Goal: Check status: Check status

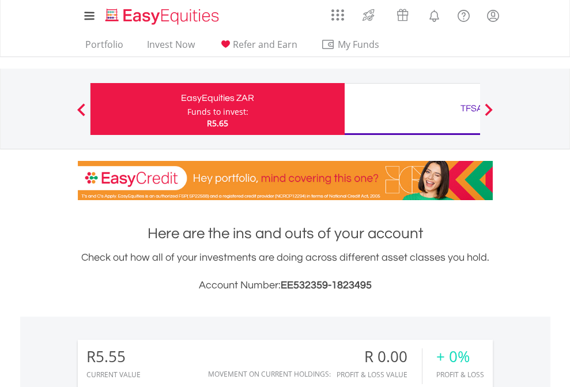
click at [187, 109] on div "Funds to invest:" at bounding box center [217, 112] width 61 height 12
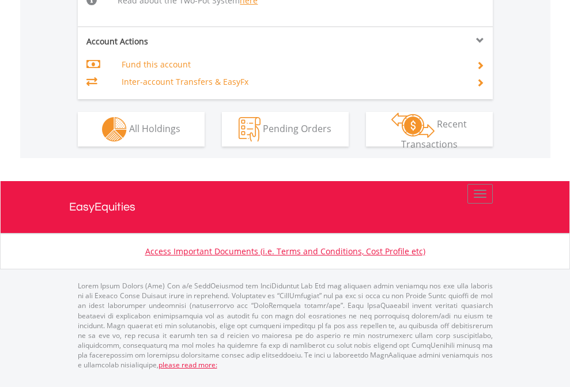
scroll to position [1172, 0]
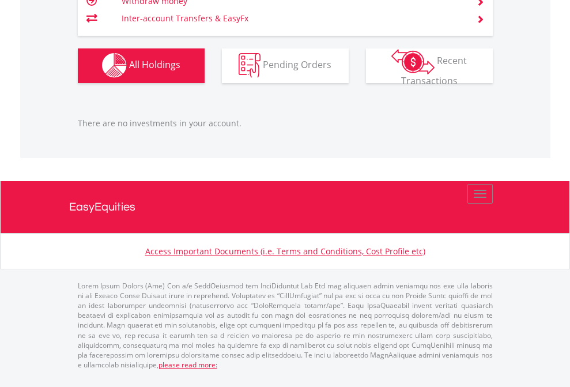
scroll to position [111, 181]
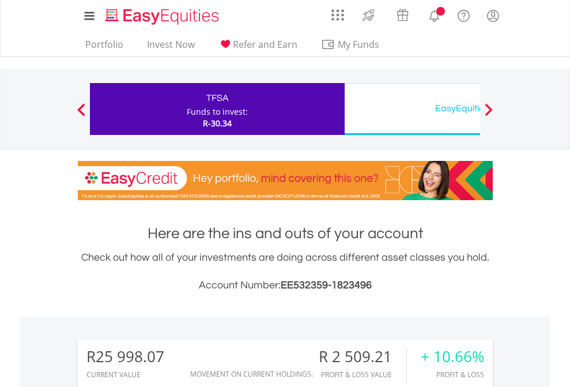
scroll to position [111, 181]
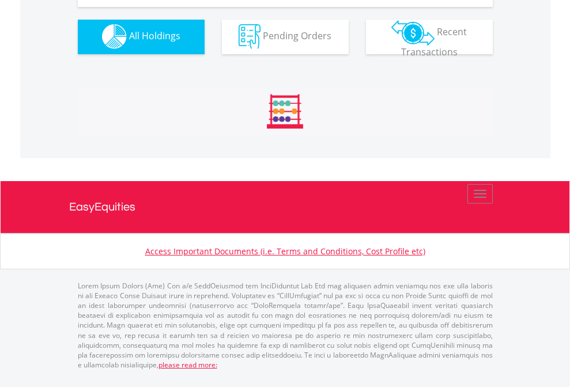
scroll to position [1141, 0]
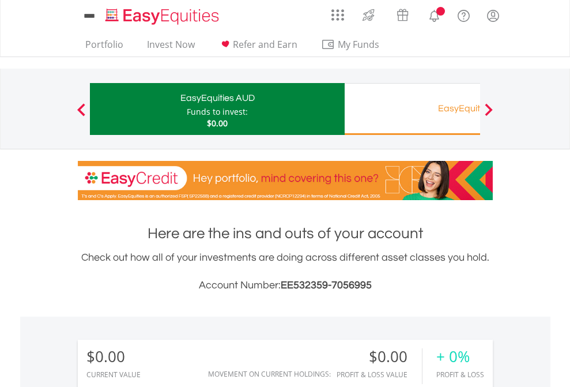
scroll to position [111, 181]
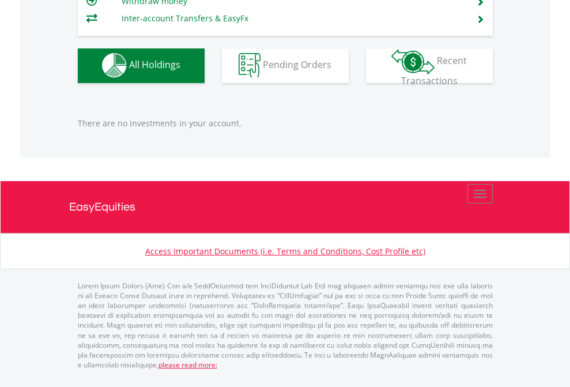
scroll to position [1141, 0]
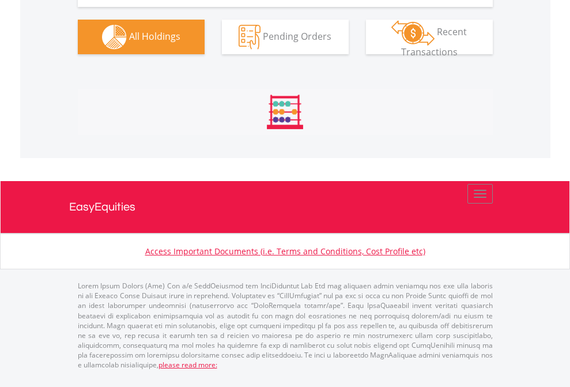
scroll to position [1168, 0]
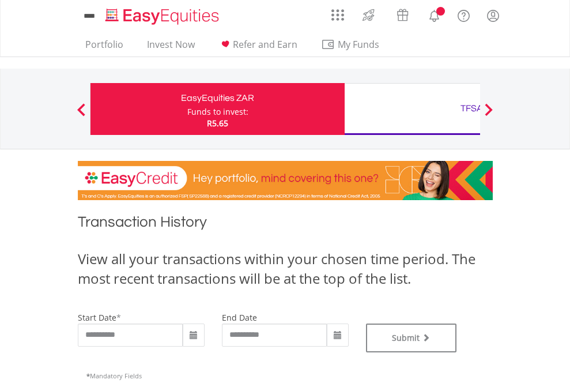
type input "**********"
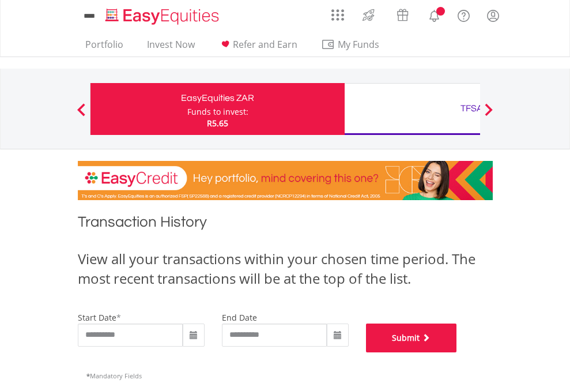
click at [457, 352] on button "Submit" at bounding box center [411, 337] width 91 height 29
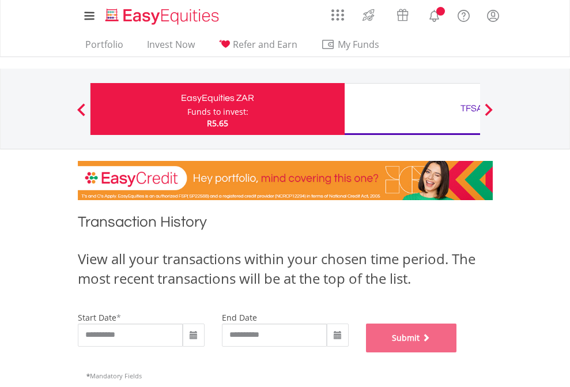
scroll to position [467, 0]
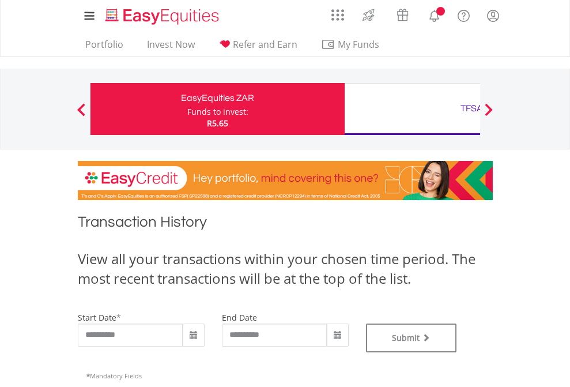
click at [412, 109] on div "TFSA" at bounding box center [472, 108] width 240 height 16
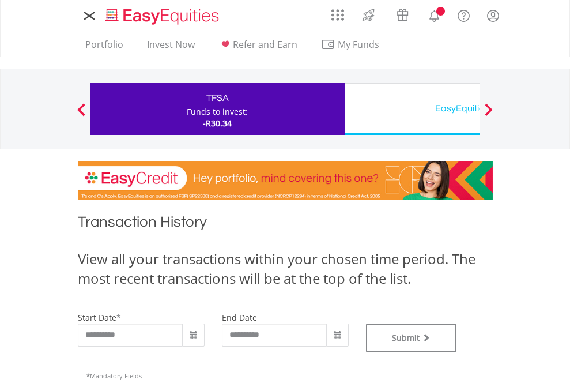
type input "**********"
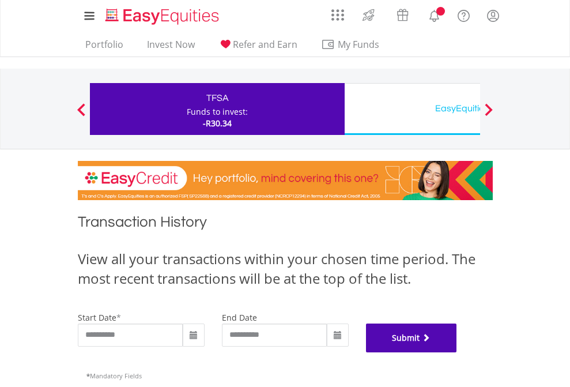
click at [457, 352] on button "Submit" at bounding box center [411, 337] width 91 height 29
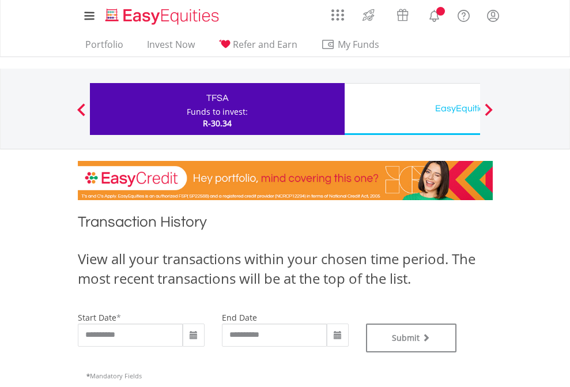
click at [412, 109] on div "EasyEquities USD" at bounding box center [472, 108] width 240 height 16
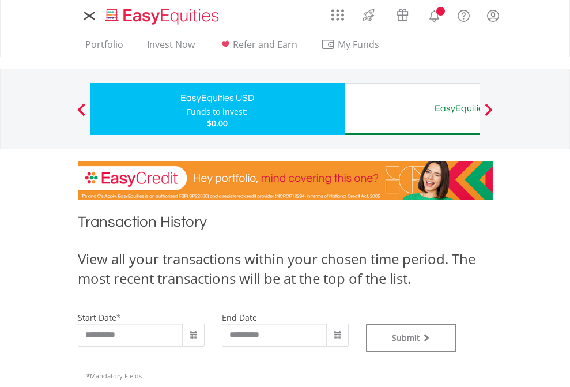
type input "**********"
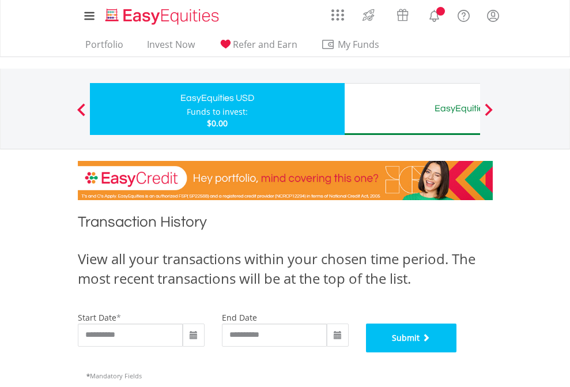
click at [457, 352] on button "Submit" at bounding box center [411, 337] width 91 height 29
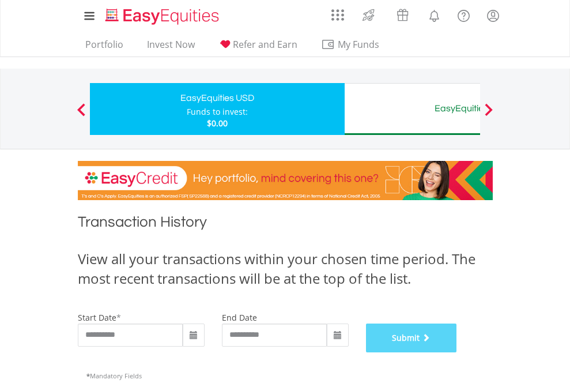
scroll to position [467, 0]
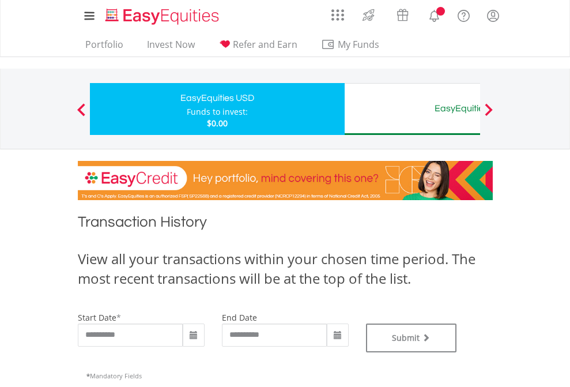
click at [412, 109] on div "EasyEquities AUD" at bounding box center [472, 108] width 240 height 16
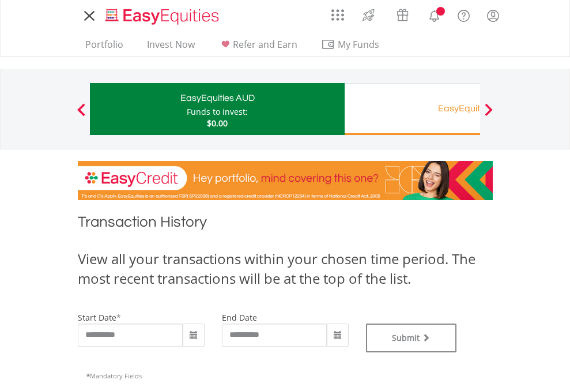
type input "**********"
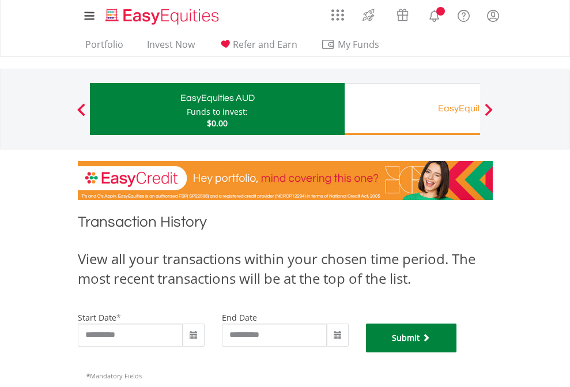
click at [457, 352] on button "Submit" at bounding box center [411, 337] width 91 height 29
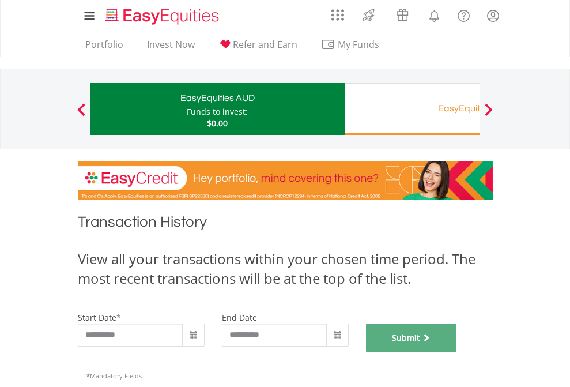
scroll to position [467, 0]
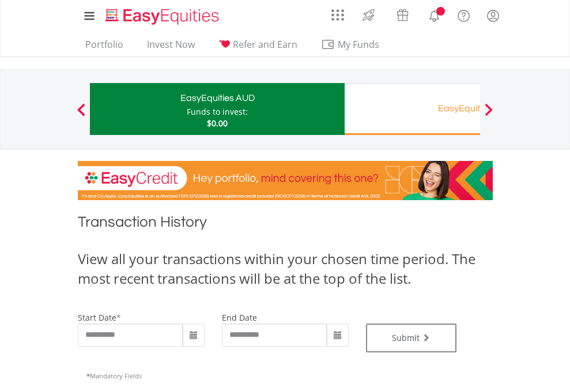
click at [412, 109] on div "EasyEquities RA" at bounding box center [472, 108] width 240 height 16
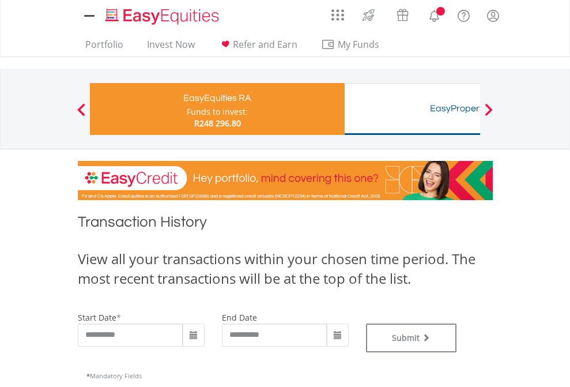
type input "**********"
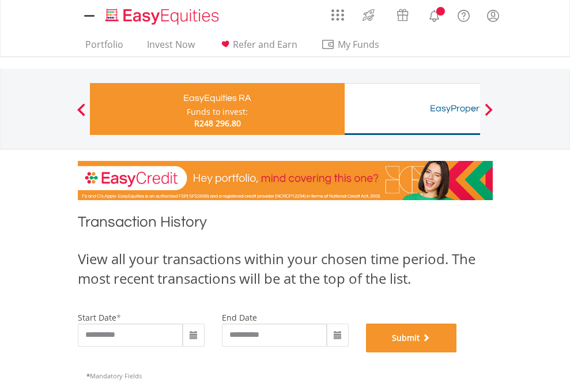
click at [457, 352] on button "Submit" at bounding box center [411, 337] width 91 height 29
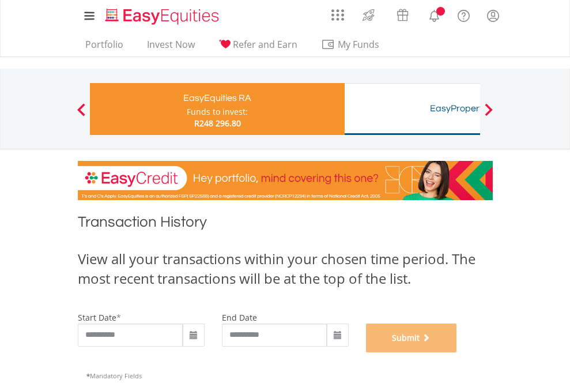
scroll to position [467, 0]
